Goal: Complete application form: Complete application form

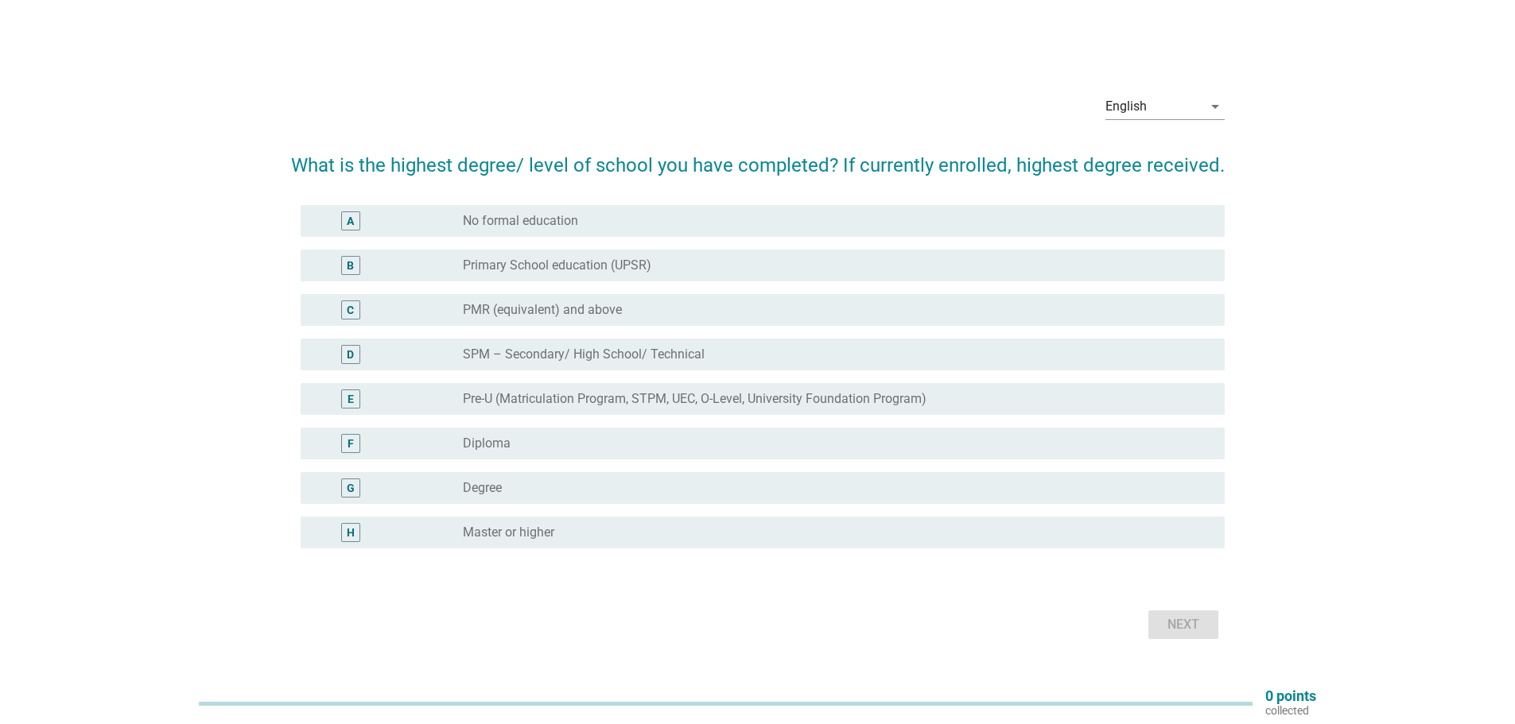
click at [629, 457] on div "F radio_button_unchecked Diploma" at bounding box center [763, 444] width 924 height 32
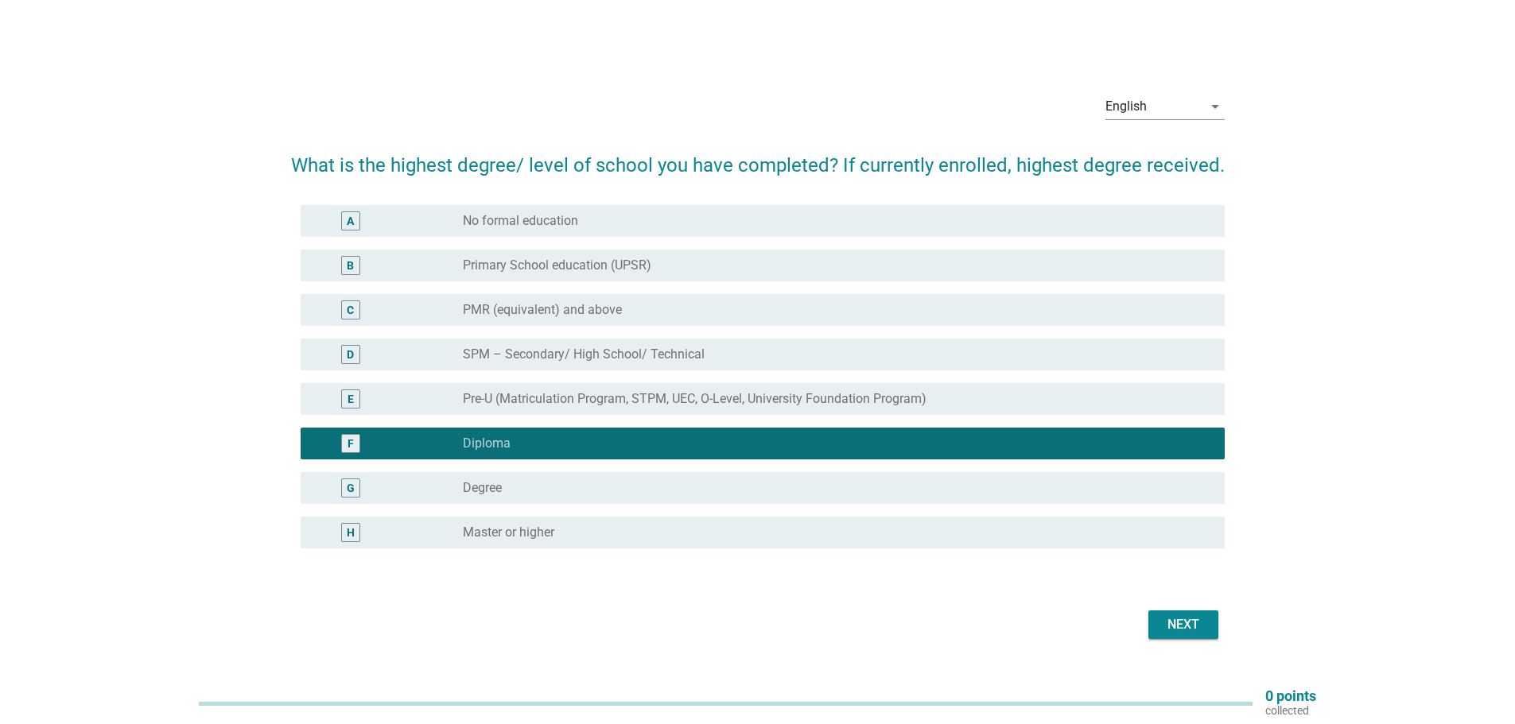
click at [625, 485] on div "radio_button_unchecked Degree" at bounding box center [831, 488] width 736 height 16
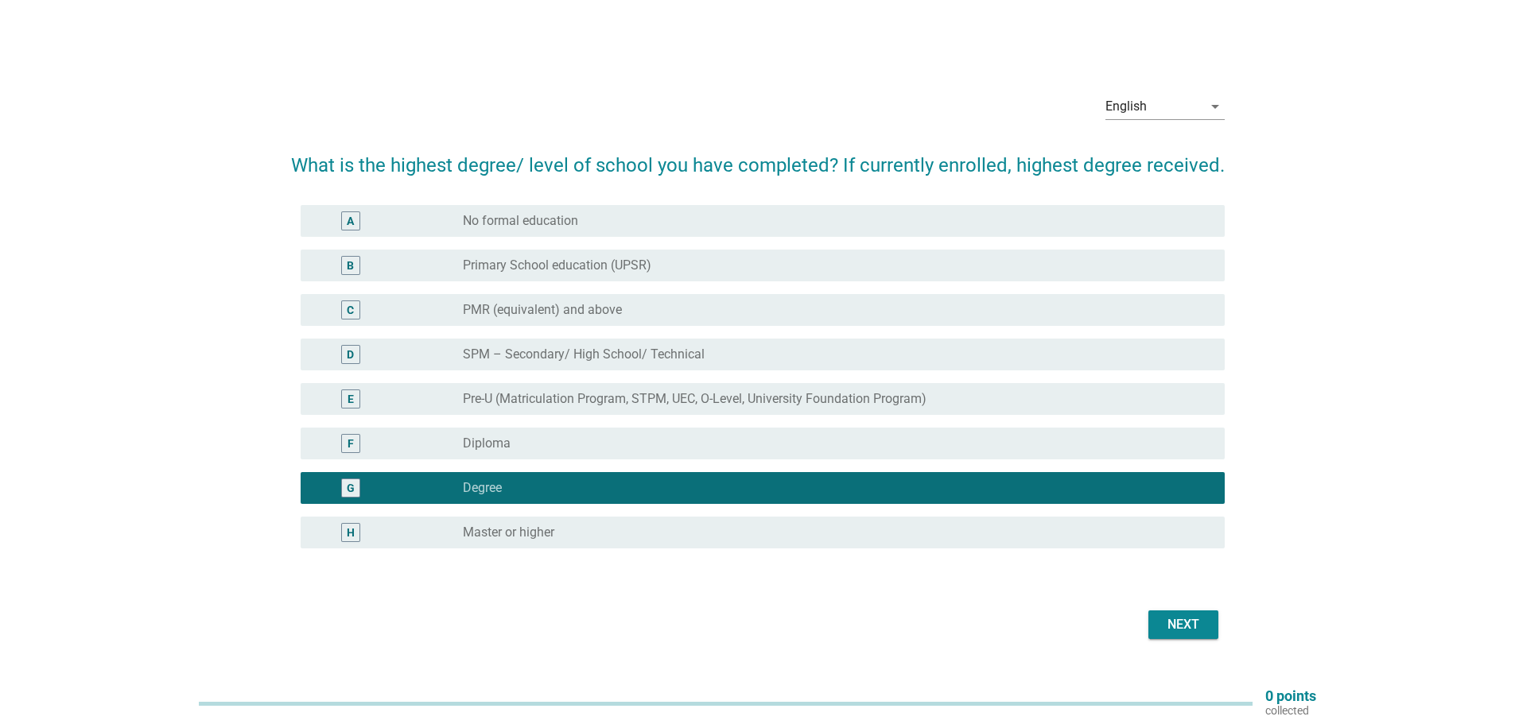
click at [1186, 619] on div "Next" at bounding box center [1183, 624] width 45 height 19
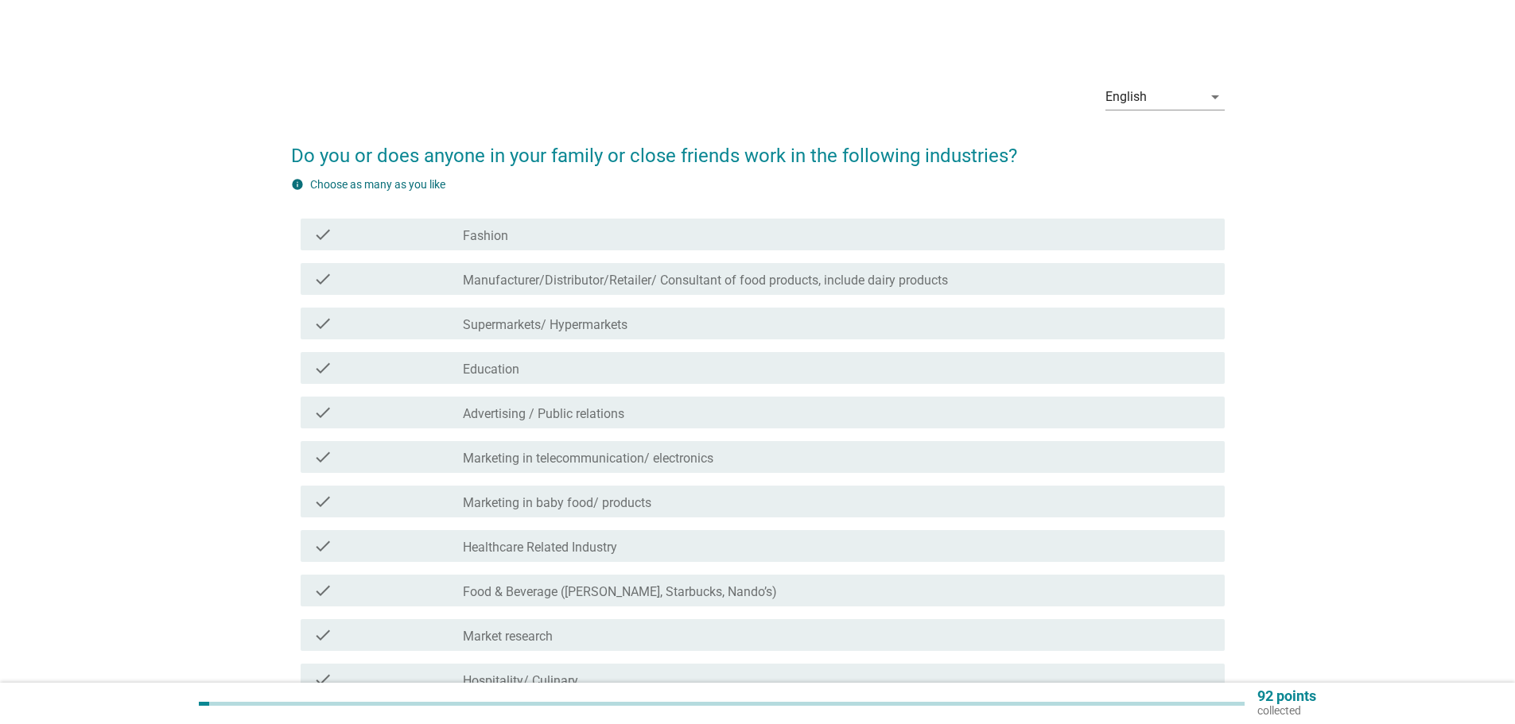
click at [679, 545] on div "check_box_outline_blank Healthcare Related Industry" at bounding box center [837, 546] width 749 height 19
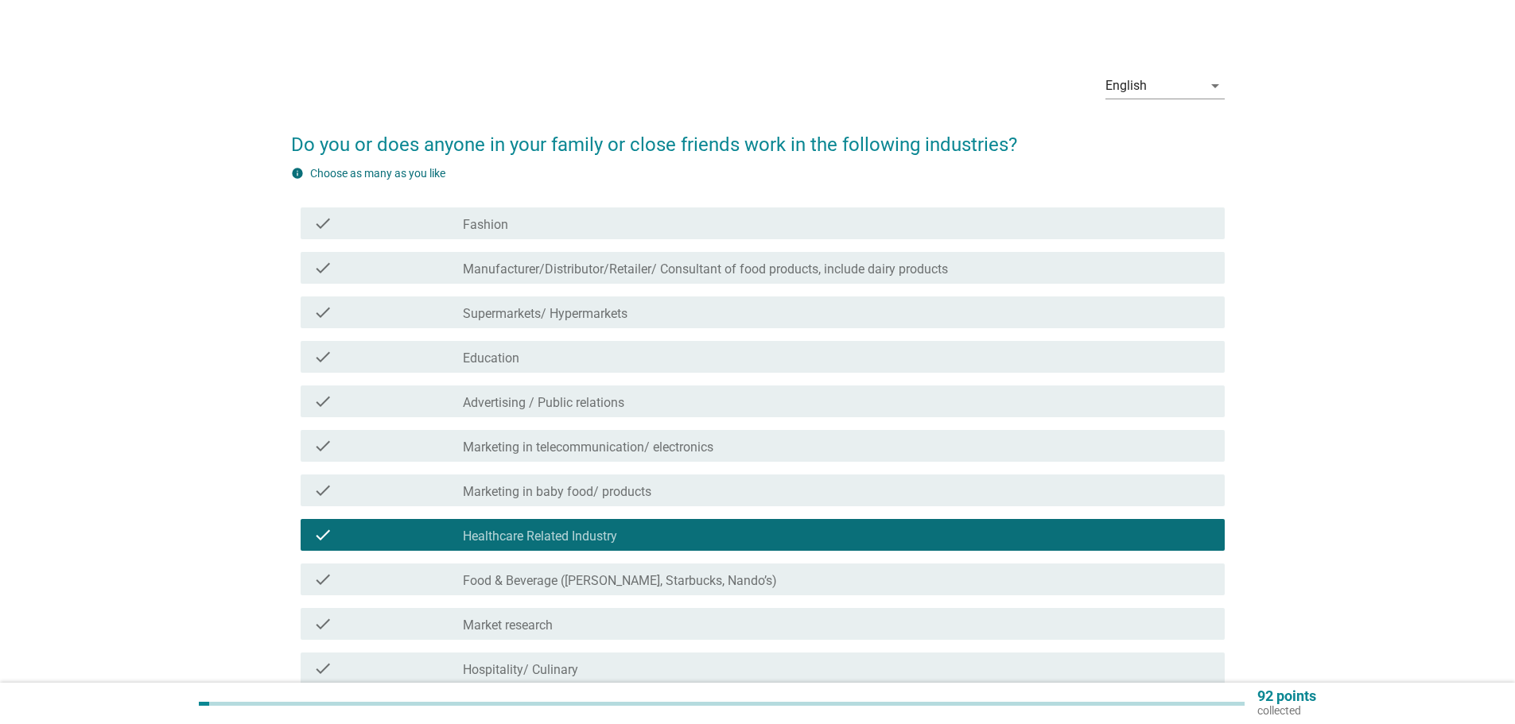
scroll to position [239, 0]
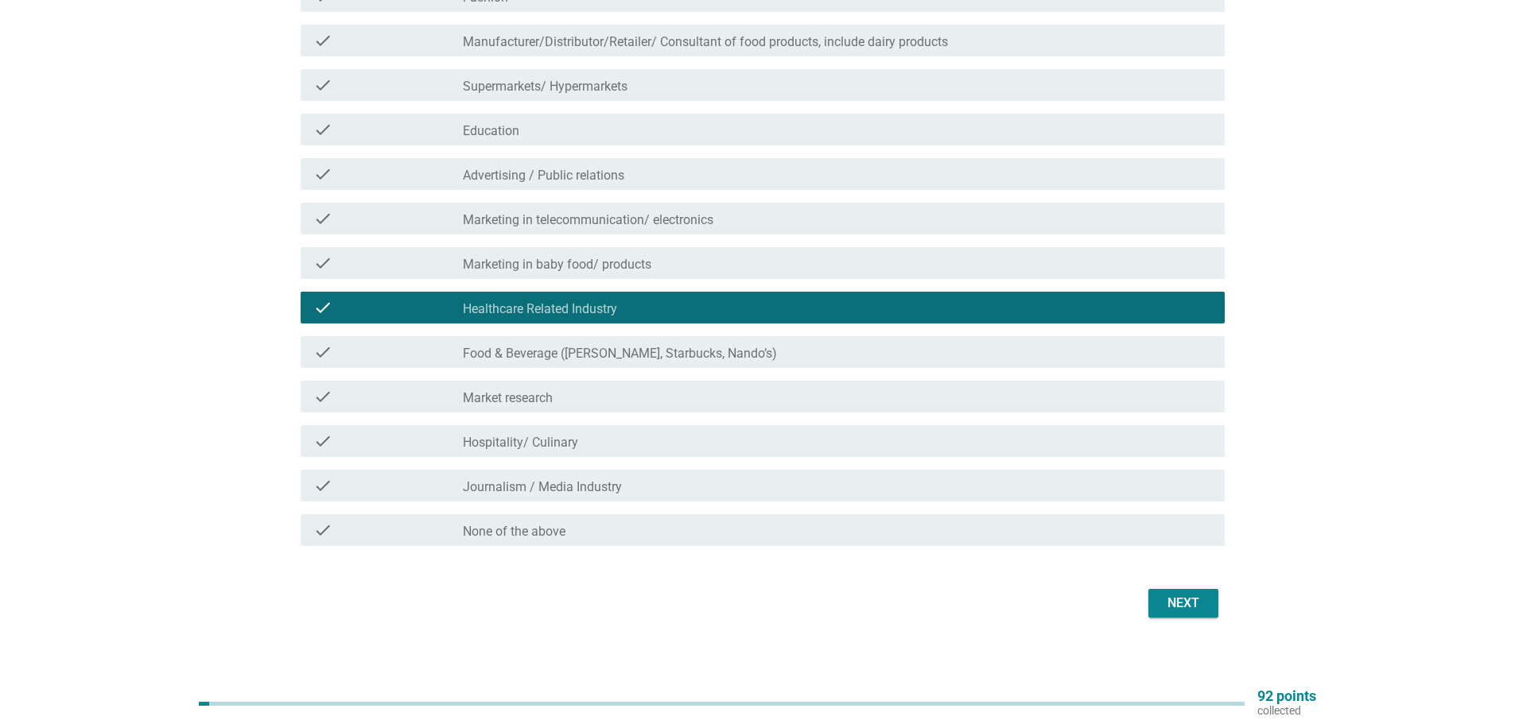
click at [1204, 601] on div "Next" at bounding box center [1183, 603] width 45 height 19
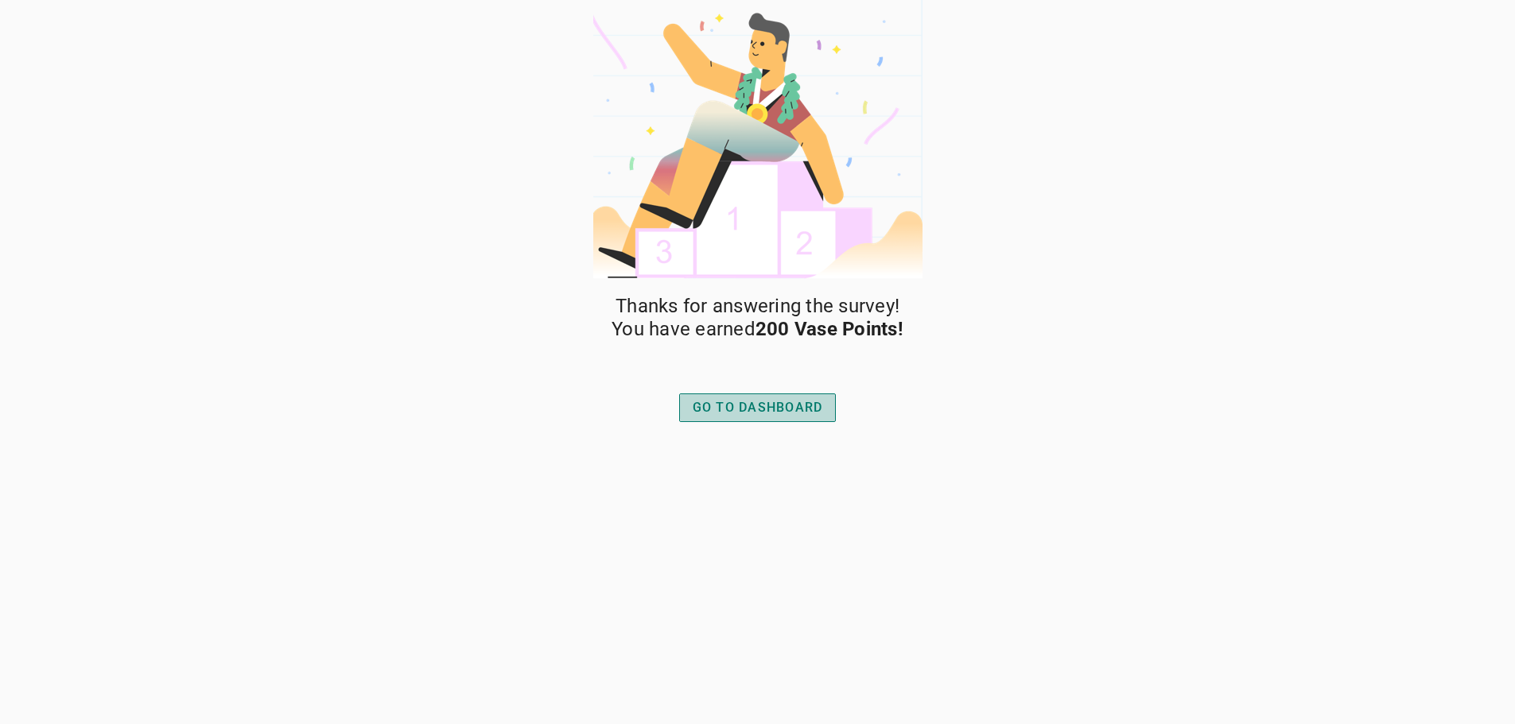
click at [728, 399] on div "GO TO DASHBOARD" at bounding box center [758, 407] width 130 height 19
